Goal: Task Accomplishment & Management: Manage account settings

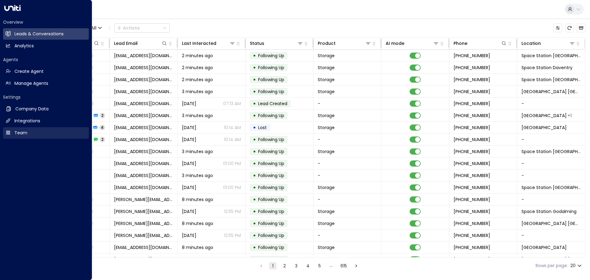
click at [20, 134] on h2 "Team" at bounding box center [20, 133] width 13 height 6
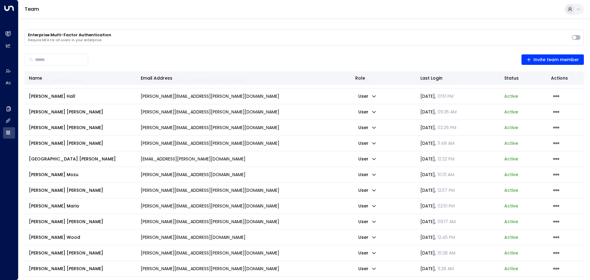
scroll to position [205, 0]
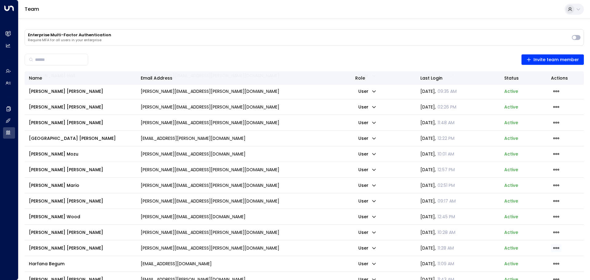
click at [554, 247] on icon "button" at bounding box center [556, 248] width 7 height 7
click at [532, 265] on ul "Disable Remove member" at bounding box center [531, 257] width 39 height 15
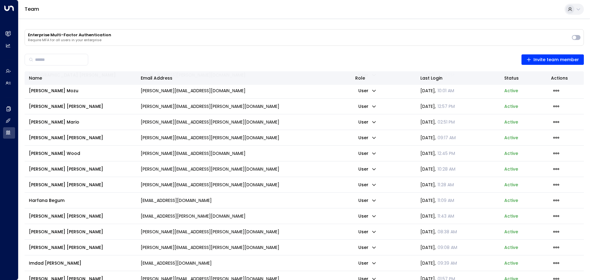
scroll to position [307, 0]
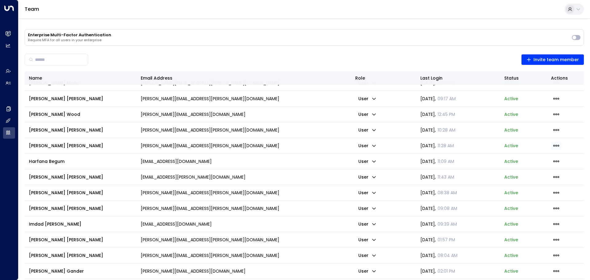
click at [555, 144] on icon "button" at bounding box center [556, 145] width 7 height 7
click at [520, 167] on span "Remove member" at bounding box center [534, 169] width 38 height 6
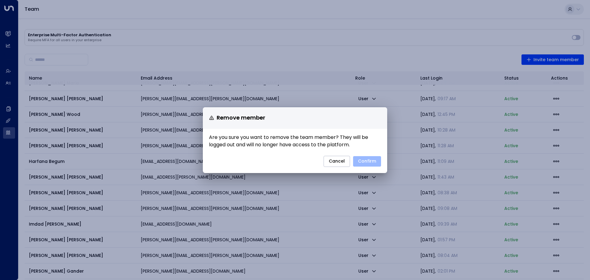
click at [369, 163] on button "Confirm" at bounding box center [367, 161] width 28 height 10
